Goal: Task Accomplishment & Management: Manage account settings

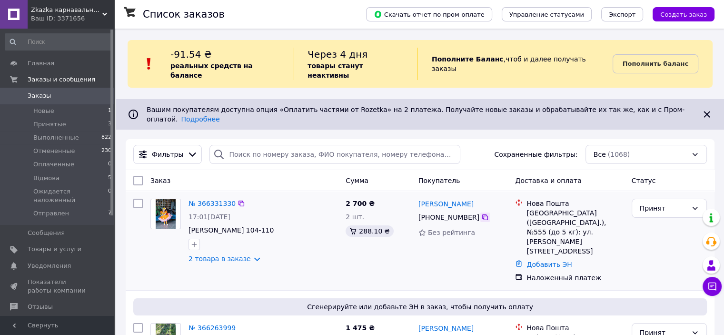
click at [482, 214] on icon at bounding box center [485, 217] width 6 height 6
drag, startPoint x: 479, startPoint y: 189, endPoint x: 420, endPoint y: 189, distance: 59.5
click at [420, 198] on div "[PERSON_NAME]" at bounding box center [463, 204] width 91 height 12
click at [488, 198] on div "[PERSON_NAME]" at bounding box center [463, 204] width 91 height 12
drag, startPoint x: 488, startPoint y: 186, endPoint x: 426, endPoint y: 189, distance: 61.5
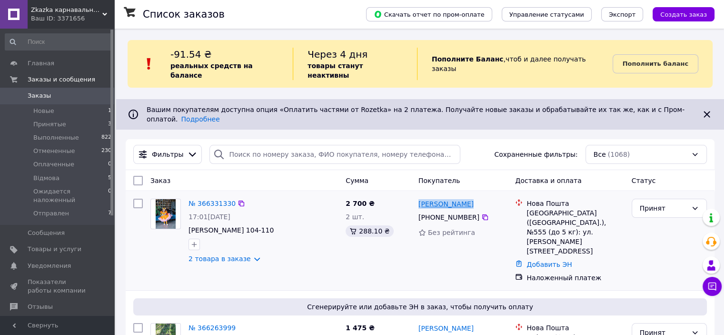
click at [426, 198] on div "[PERSON_NAME]" at bounding box center [463, 204] width 91 height 12
copy div "[PERSON_NAME]"
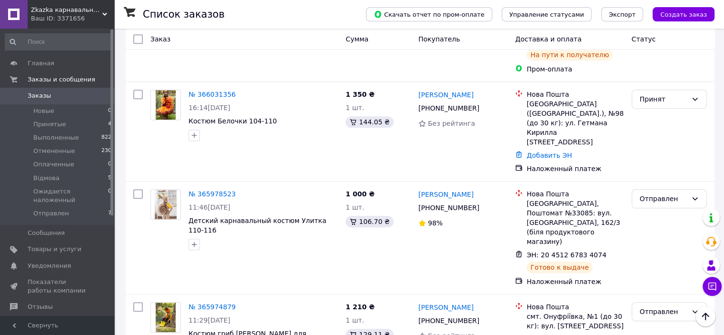
scroll to position [667, 0]
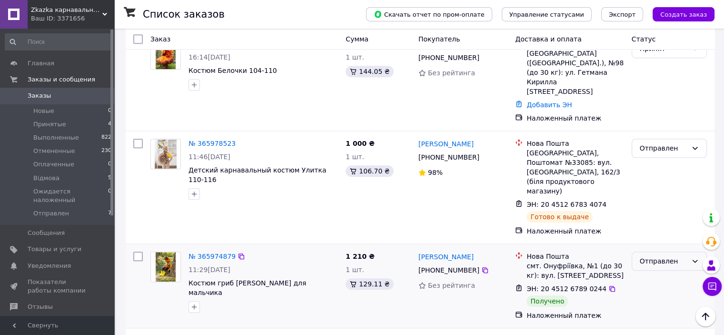
click at [695, 257] on icon at bounding box center [695, 261] width 8 height 8
click at [662, 179] on li "Выполнен" at bounding box center [669, 178] width 74 height 17
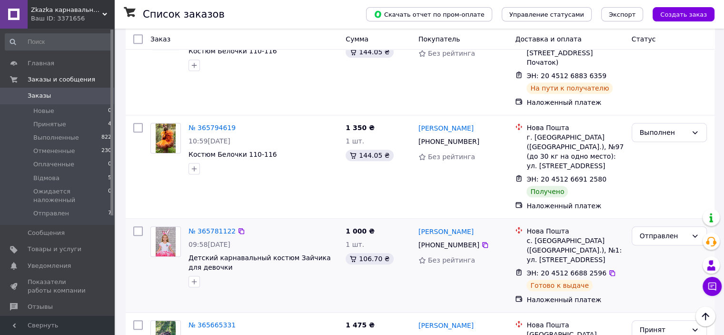
scroll to position [905, 0]
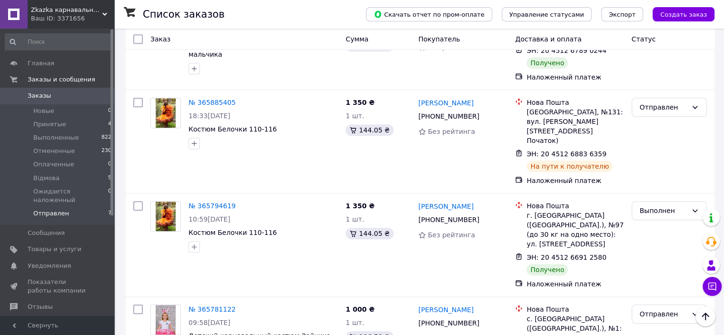
click at [43, 209] on span "Отправлен" at bounding box center [51, 213] width 36 height 9
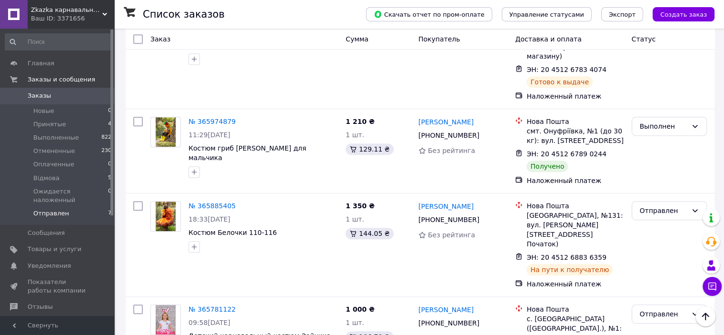
scroll to position [375, 0]
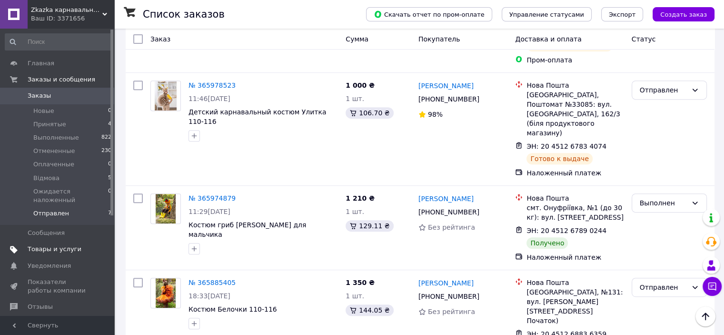
click at [47, 245] on span "Товары и услуги" at bounding box center [55, 249] width 54 height 9
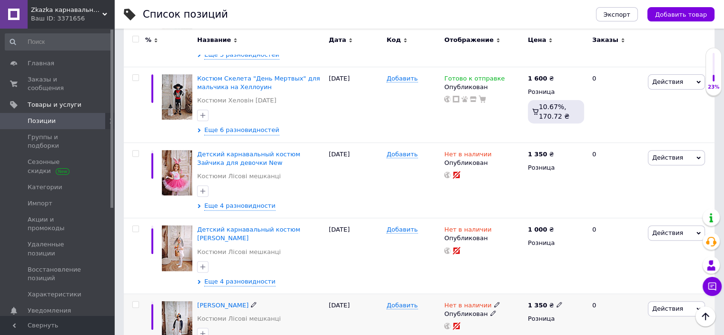
scroll to position [333, 0]
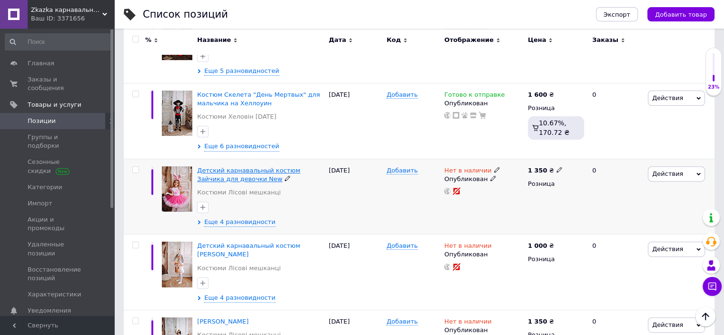
click at [300, 167] on span "Детский карнавальный костюм Зайчика для девочки New" at bounding box center [248, 175] width 103 height 16
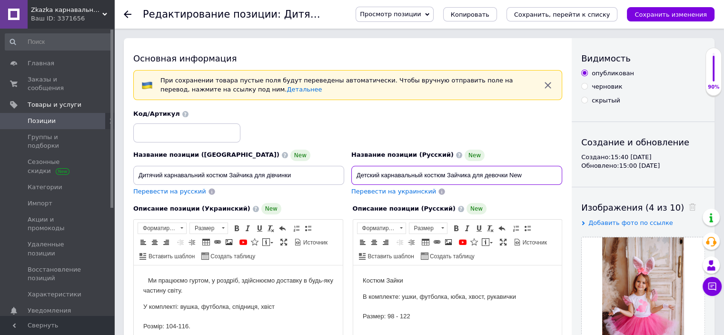
drag, startPoint x: 530, startPoint y: 175, endPoint x: 373, endPoint y: 174, distance: 157.6
click at [373, 174] on input "Детский карнавальный костюм Зайчика для девочки New" at bounding box center [456, 175] width 211 height 19
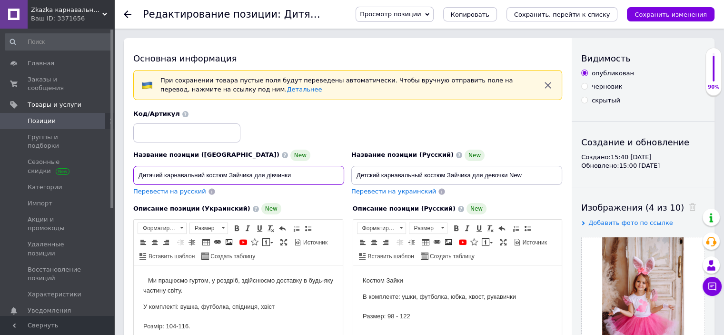
drag, startPoint x: 294, startPoint y: 174, endPoint x: 131, endPoint y: 176, distance: 162.9
click at [130, 176] on div "Название позиции (Украинский) New Дитячий карнавальний костюм Зайчика для дівчи…" at bounding box center [239, 173] width 218 height 54
click at [314, 180] on input "Дитячий карнавальний костюм Зайчика для дівчинки" at bounding box center [238, 175] width 211 height 19
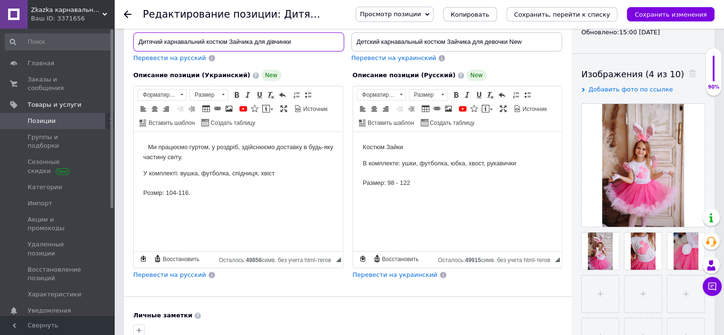
scroll to position [143, 0]
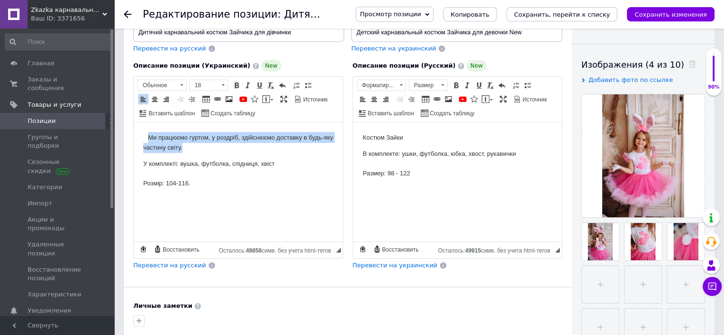
drag, startPoint x: 187, startPoint y: 147, endPoint x: 147, endPoint y: 137, distance: 40.9
click at [147, 137] on p "⠀Ми працюємо гуртом, у роздріб, здійснюємо доставку в будь-яку частину світу." at bounding box center [238, 142] width 190 height 21
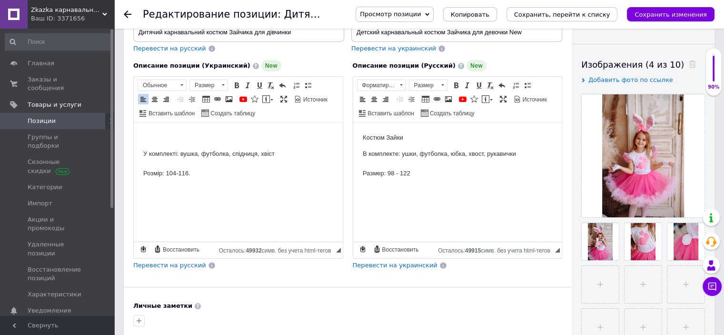
click at [143, 150] on p "У комплекті: вушка, футболка, спідниця, хвіст ⠀ Розмір: 104-116." at bounding box center [238, 164] width 190 height 30
click at [187, 160] on p "У комплекті: вушка, футболка, спідниця, хвіст ⠀ Розмір: 104-116." at bounding box center [238, 147] width 190 height 30
click at [457, 188] on html "Костюм Зайки В комплекте: ушки, футболка, юбка, хвост, рукавички ⠀ Размер: 98 -…" at bounding box center [457, 155] width 209 height 66
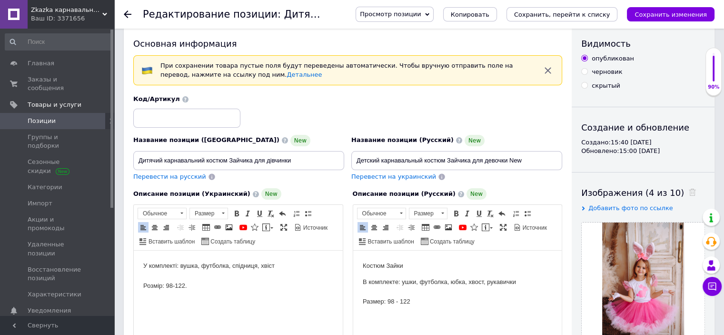
scroll to position [0, 0]
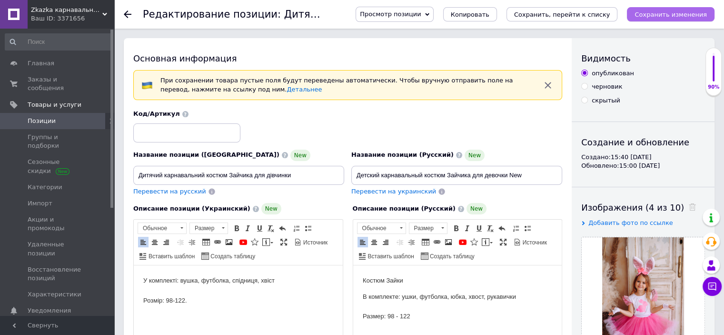
click at [655, 11] on icon "Сохранить изменения" at bounding box center [671, 14] width 72 height 7
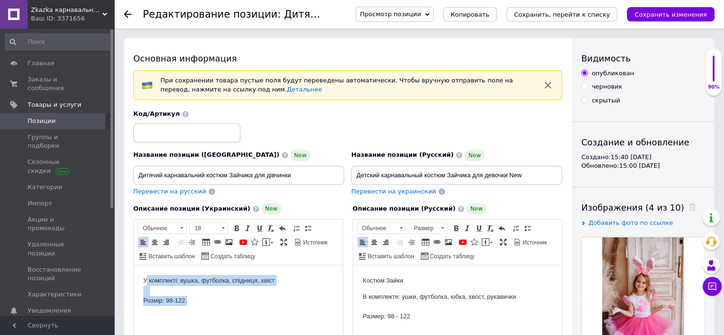
drag, startPoint x: 196, startPoint y: 301, endPoint x: 145, endPoint y: 279, distance: 55.0
click at [145, 279] on p "У комплекті: вушка, футболка, спідниця, хвіст ⠀ Розмір: 98-122." at bounding box center [238, 290] width 190 height 30
click at [213, 299] on p "У комплекті: вушка, футболка, спідниця, хвіст ⠀ Розмір: 98-122." at bounding box center [238, 290] width 190 height 30
drag, startPoint x: 202, startPoint y: 296, endPoint x: 135, endPoint y: 269, distance: 71.8
click at [135, 269] on html "У комплекті: вушка, футболка, спідниця, хвіст ⠀ Розмір: 98-122." at bounding box center [238, 290] width 209 height 50
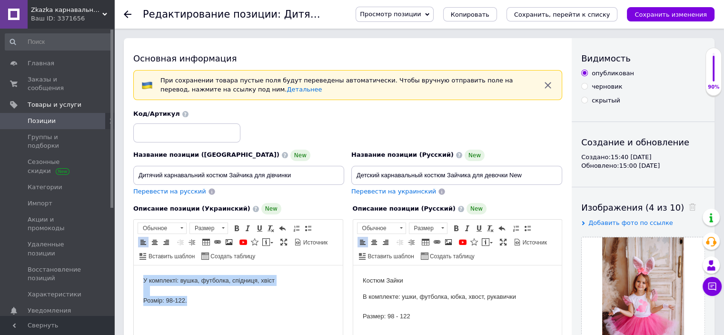
copy p "У комплекті: вушка, футболка, спідниця, хвіст ⠀ Розмір: 98-122."
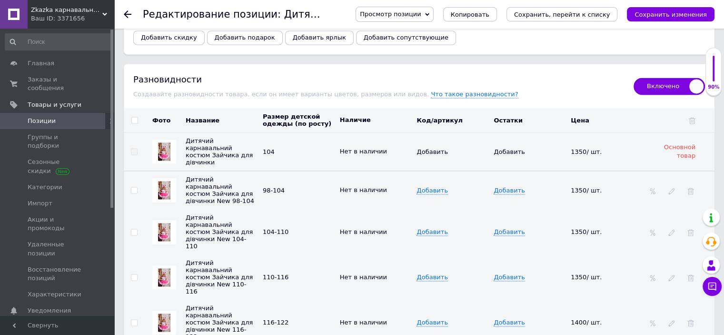
scroll to position [1381, 0]
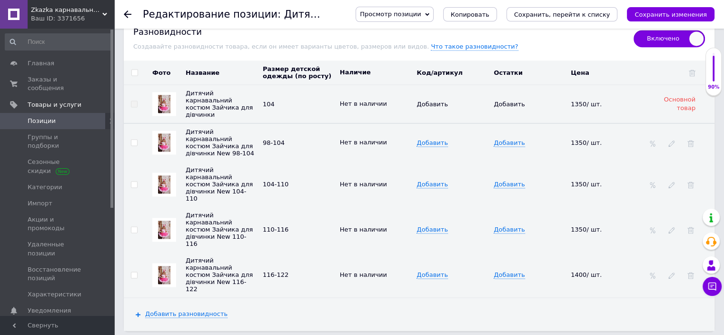
click at [48, 117] on link "Позиции" at bounding box center [58, 121] width 117 height 16
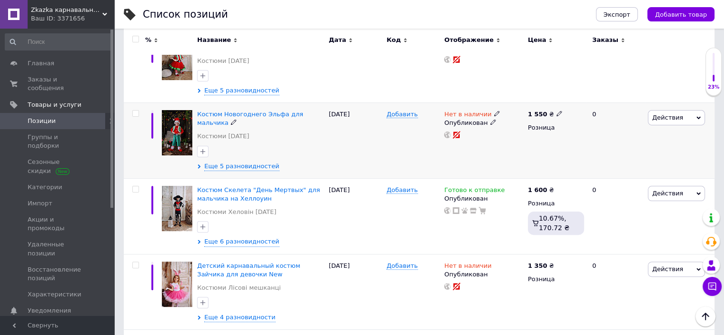
scroll to position [190, 0]
